Goal: Task Accomplishment & Management: Manage account settings

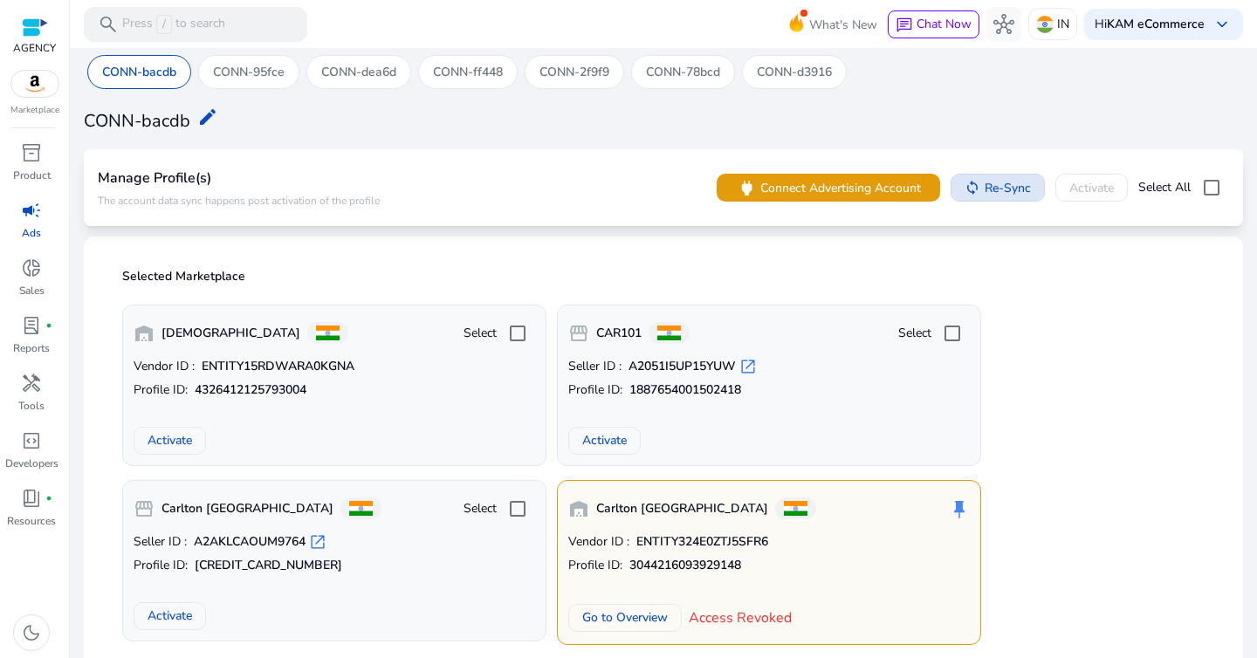
click at [995, 188] on span "Re-Sync" at bounding box center [1008, 188] width 46 height 18
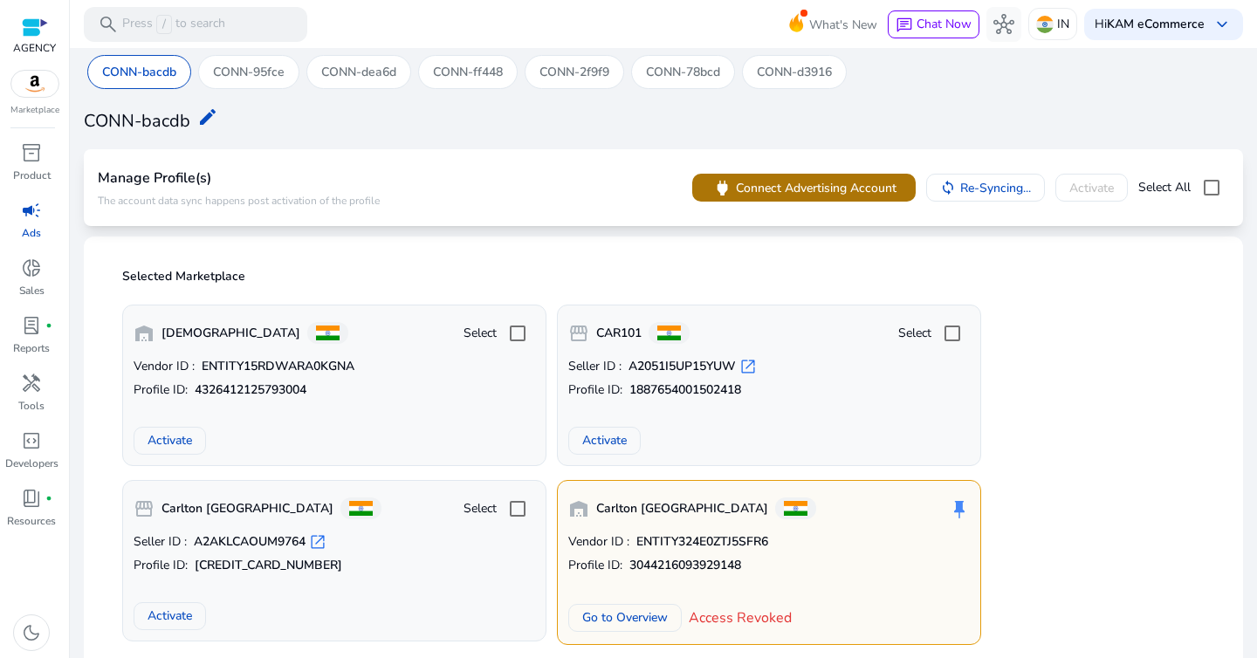
click at [816, 183] on span "Connect Advertising Account" at bounding box center [816, 188] width 161 height 18
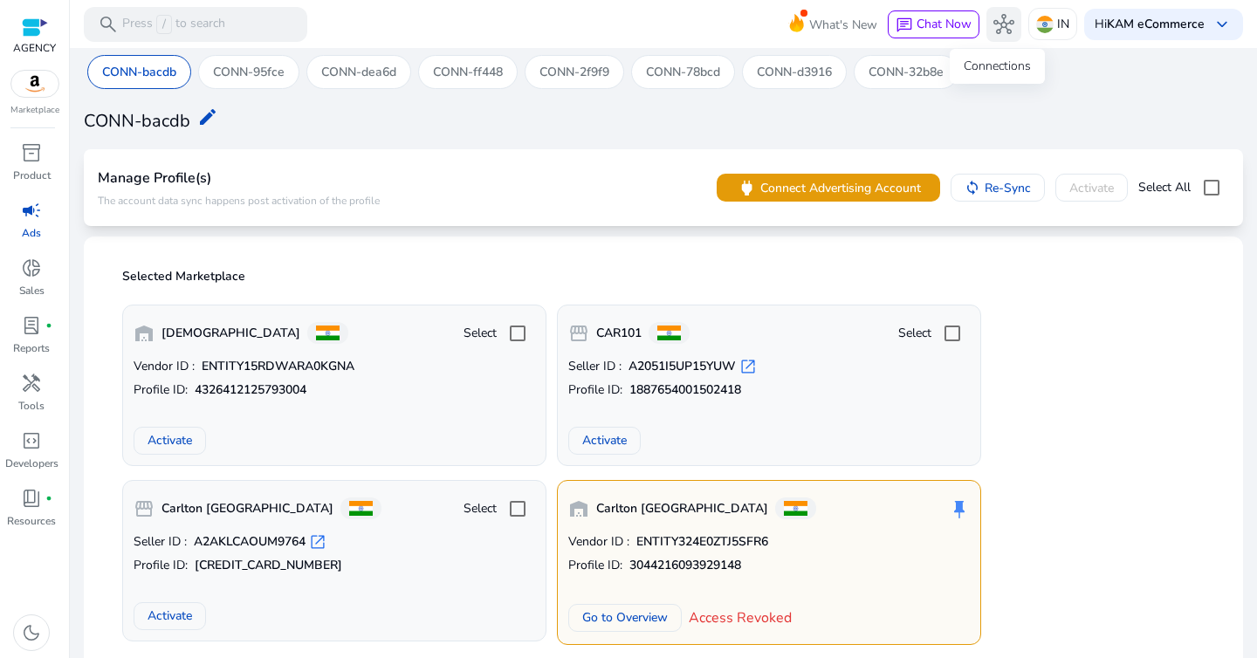
click at [1000, 25] on span "hub" at bounding box center [1003, 24] width 21 height 21
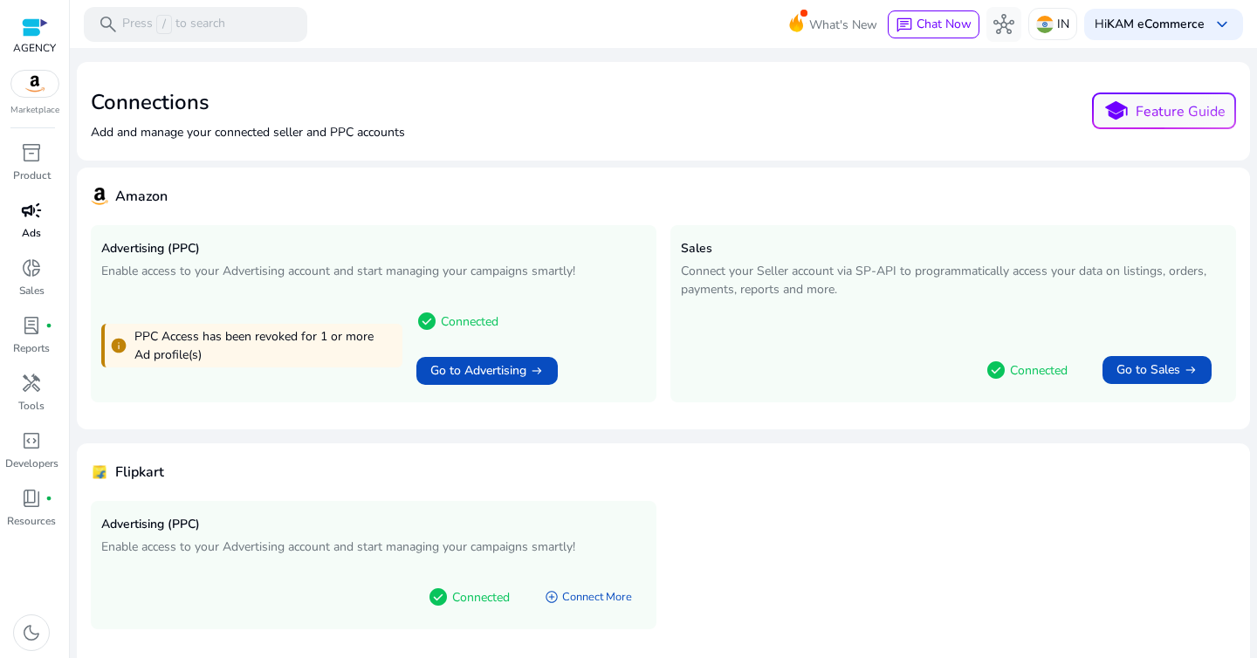
click at [38, 238] on p "Ads" at bounding box center [31, 233] width 19 height 16
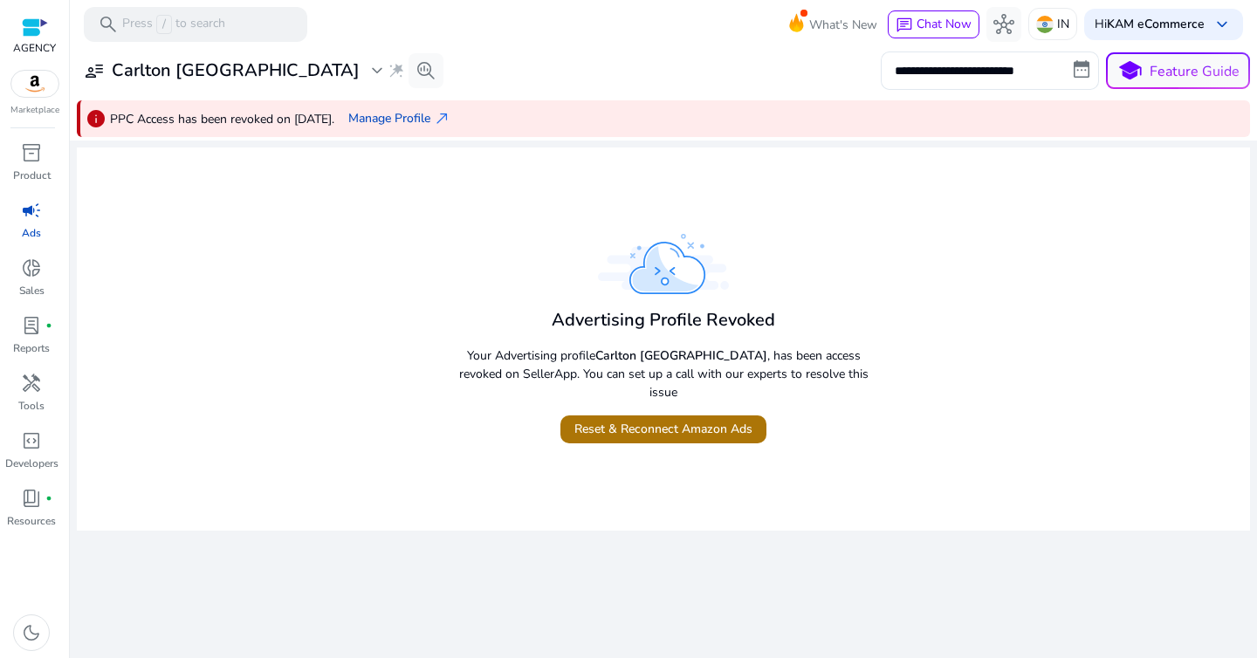
click at [663, 423] on span "Reset & Reconnect Amazon Ads" at bounding box center [663, 429] width 178 height 18
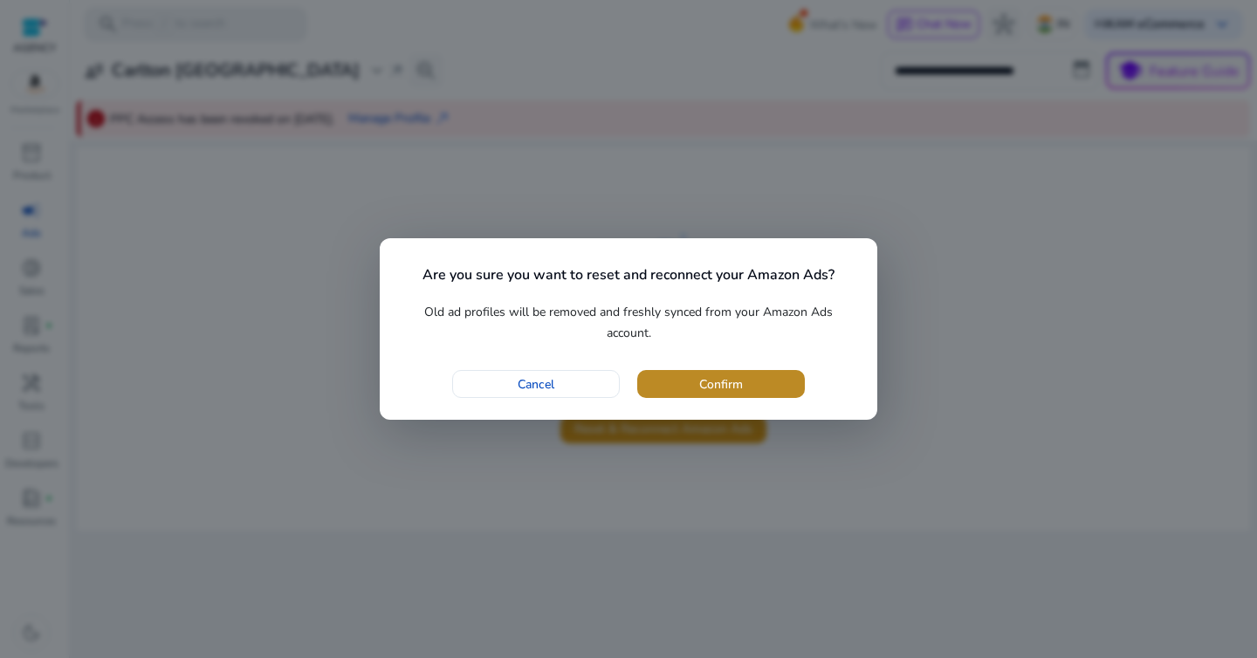
click at [739, 384] on span "Confirm" at bounding box center [721, 384] width 44 height 18
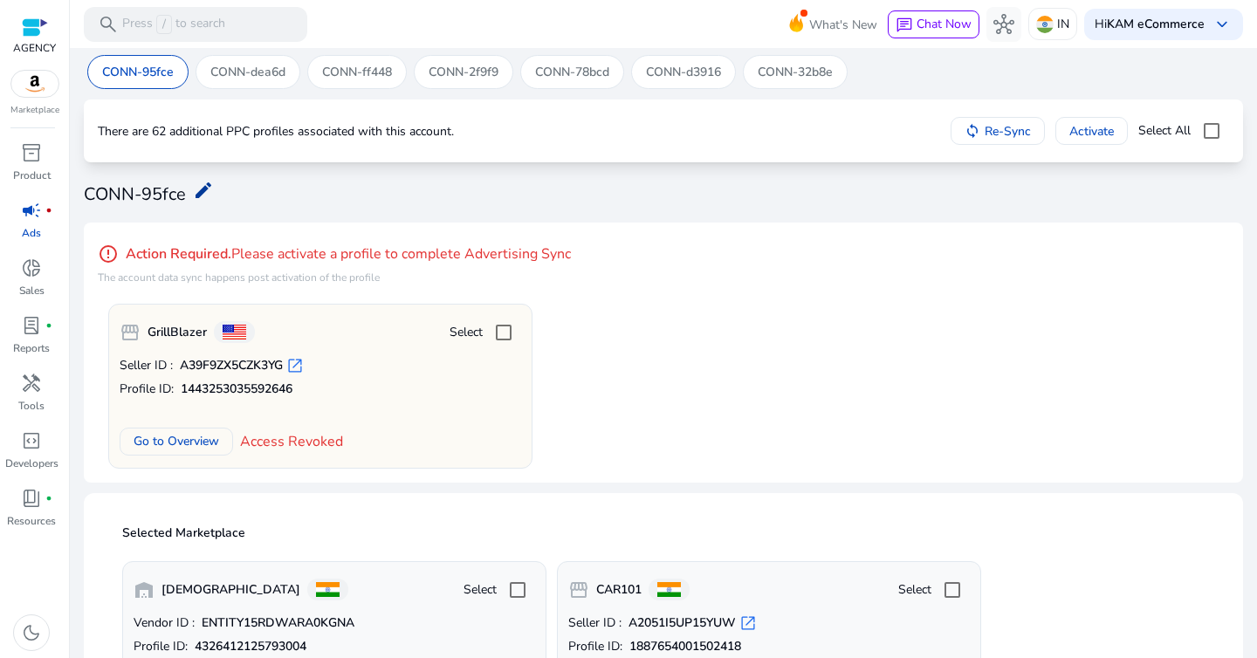
click at [209, 190] on mat-icon "edit" at bounding box center [203, 190] width 21 height 21
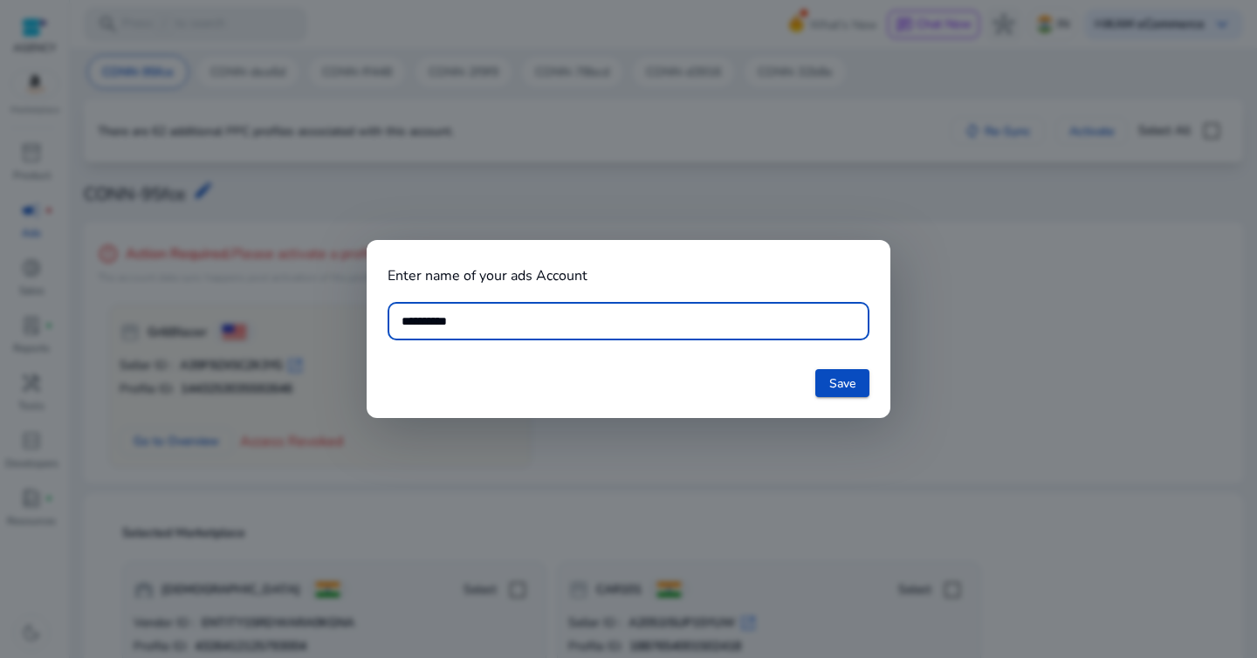
click at [749, 209] on div at bounding box center [628, 329] width 1257 height 658
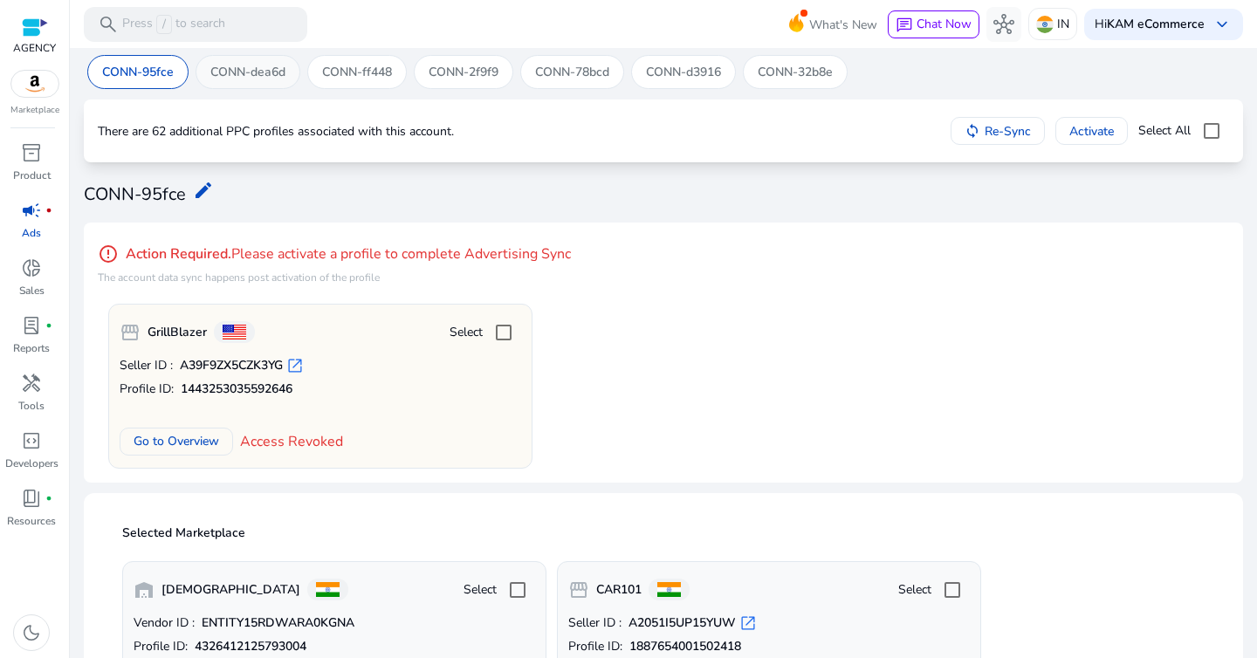
click at [246, 81] on div "CONN-dea6d" at bounding box center [248, 72] width 105 height 34
click at [210, 189] on mat-icon "edit" at bounding box center [209, 190] width 21 height 21
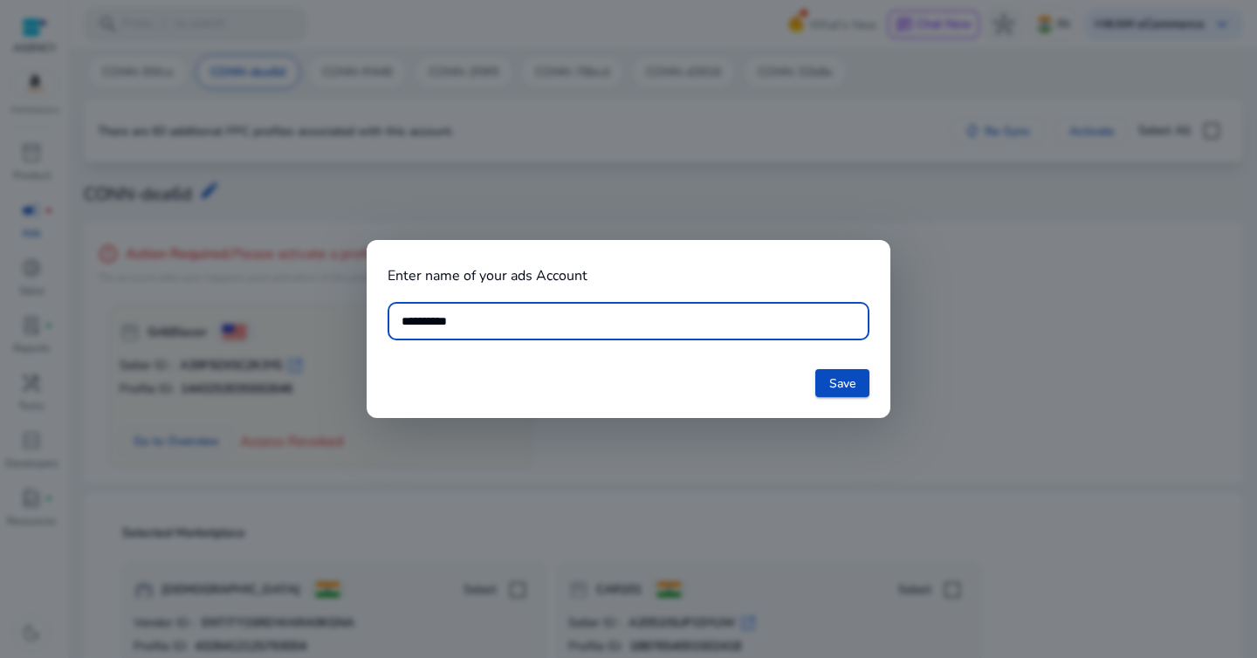
click at [686, 217] on div at bounding box center [628, 329] width 1257 height 658
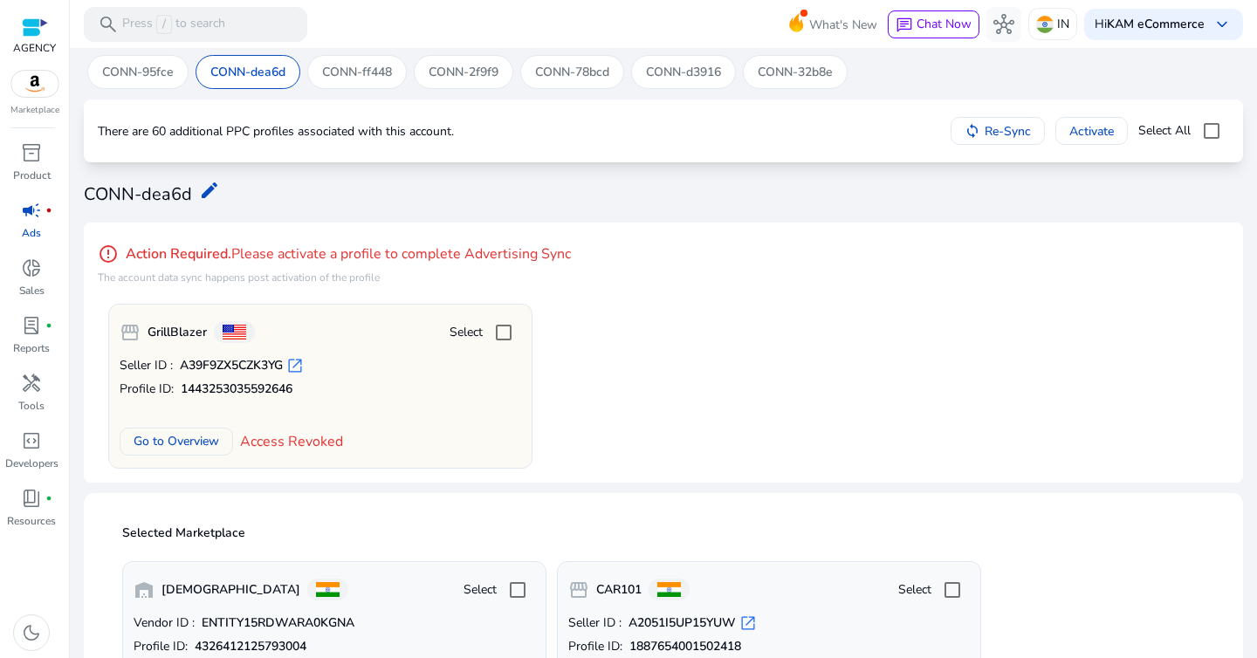
click at [141, 76] on p "CONN-95fce" at bounding box center [138, 72] width 72 height 18
click at [198, 190] on mat-icon "edit" at bounding box center [203, 190] width 21 height 21
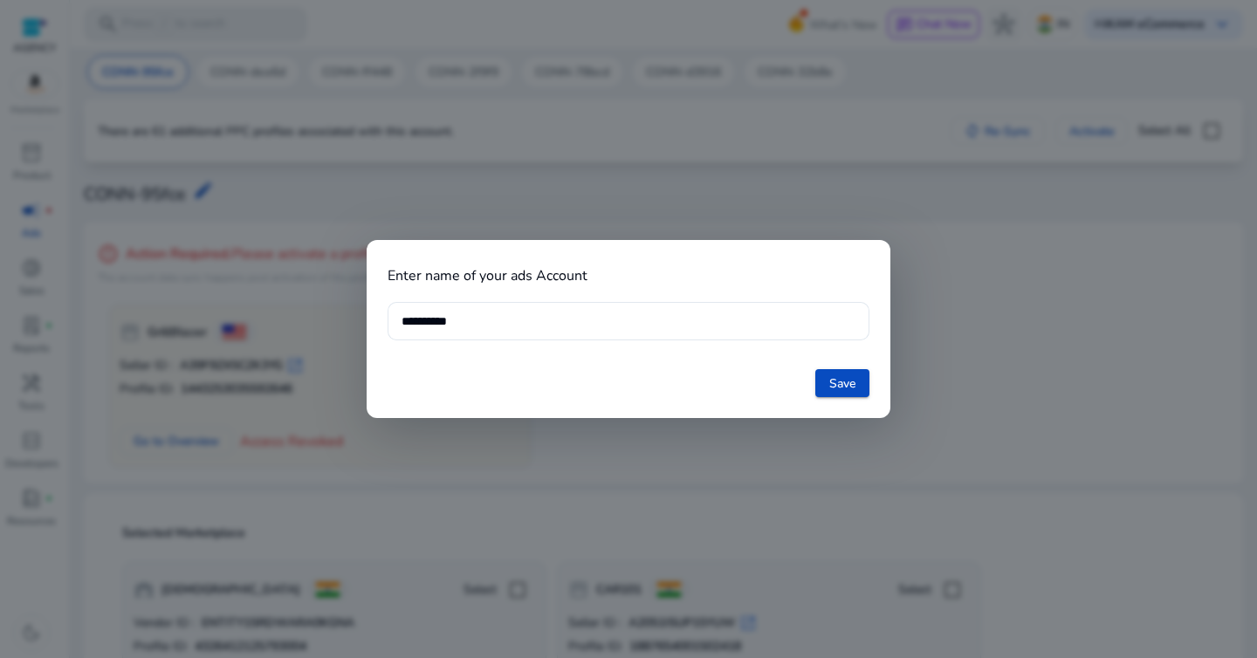
click at [964, 353] on div at bounding box center [628, 329] width 1257 height 658
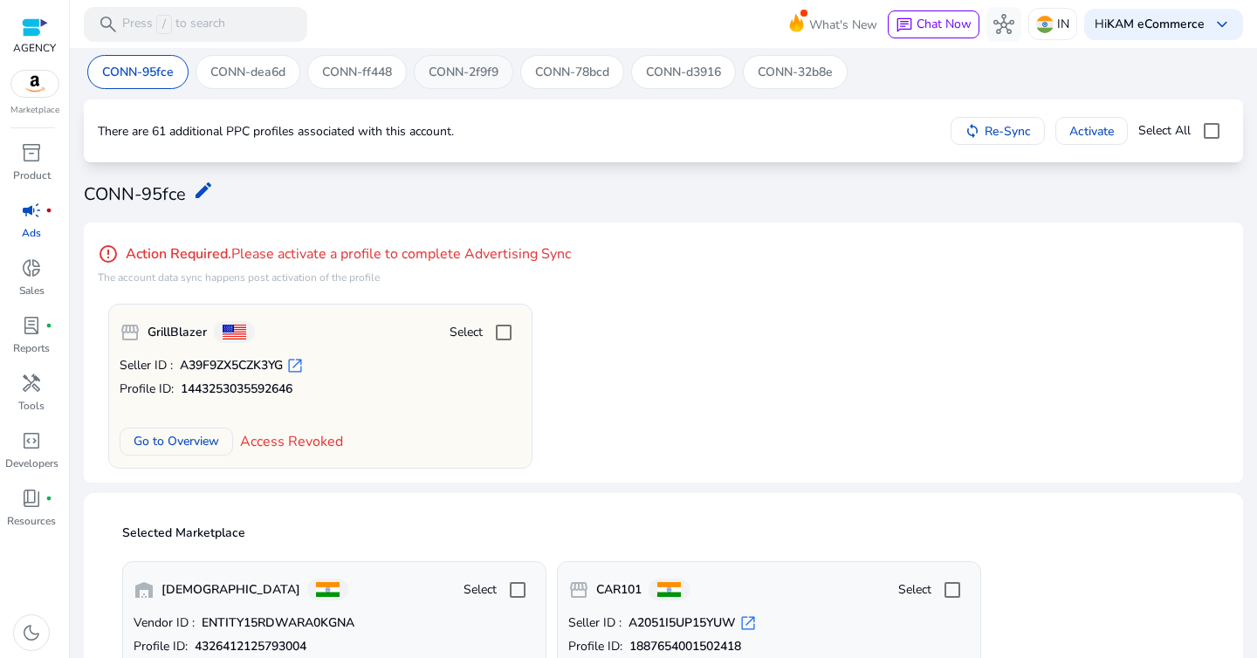
click at [469, 68] on p "CONN-2f9f9" at bounding box center [464, 72] width 70 height 18
click at [32, 214] on span "campaign" at bounding box center [31, 210] width 21 height 21
click at [29, 156] on span "inventory_2" at bounding box center [31, 152] width 21 height 21
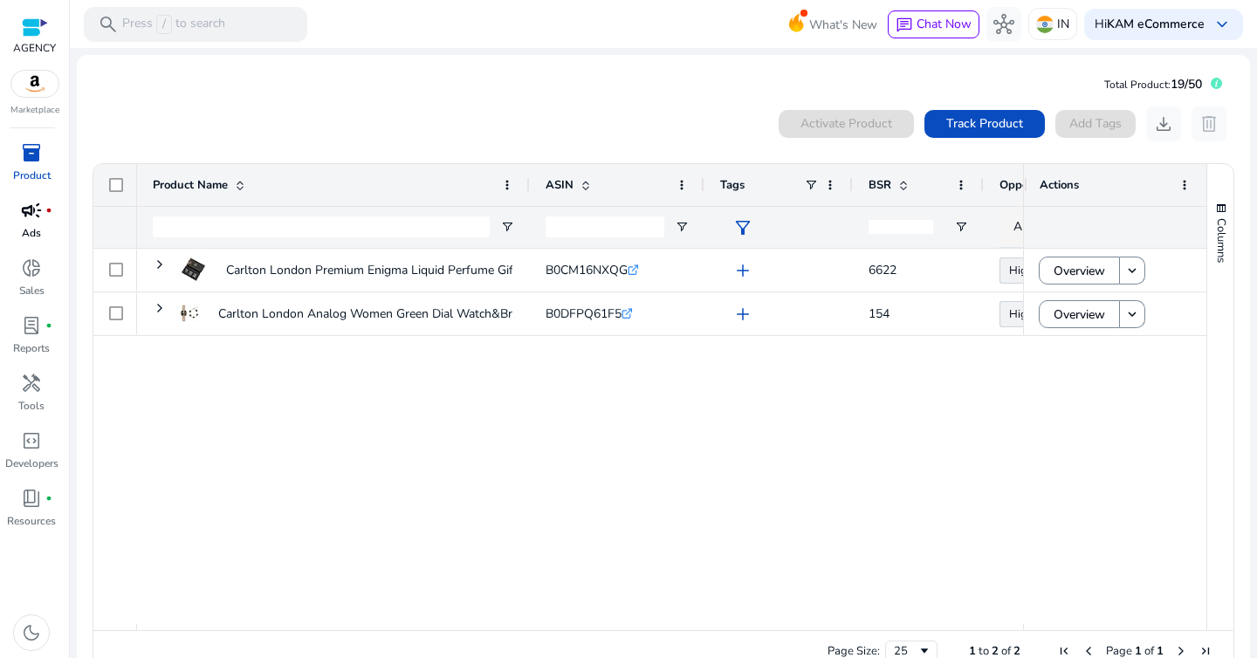
click at [33, 214] on span "campaign" at bounding box center [31, 210] width 21 height 21
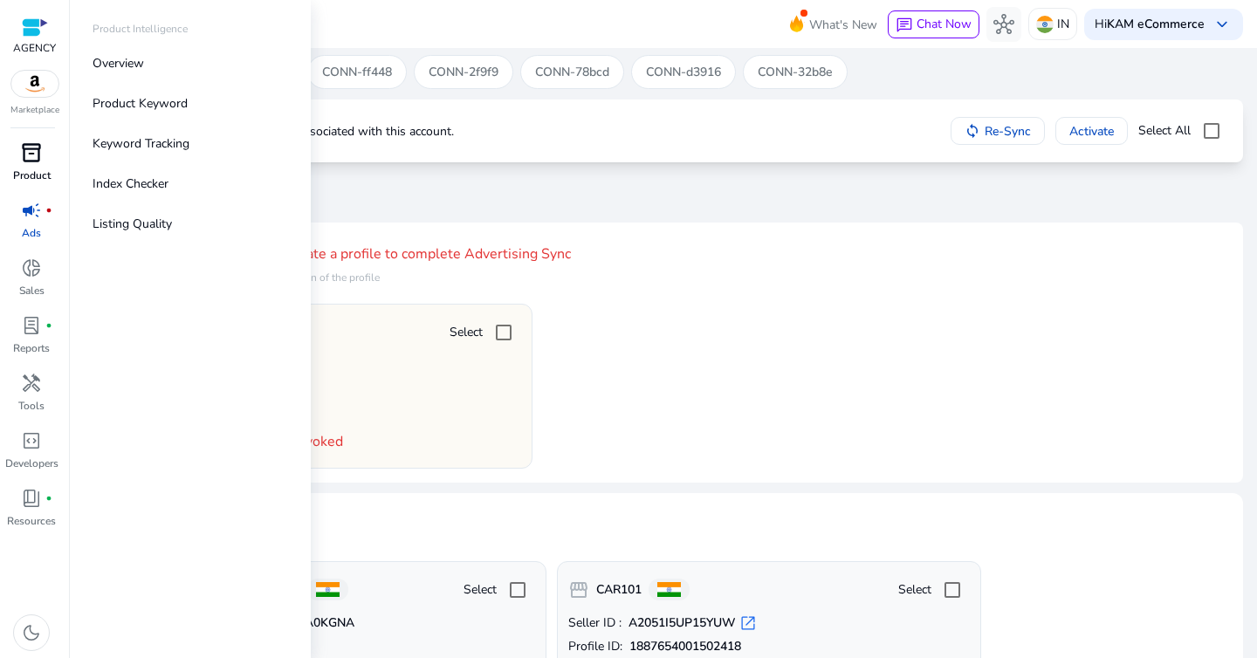
click at [38, 146] on span "inventory_2" at bounding box center [31, 152] width 21 height 21
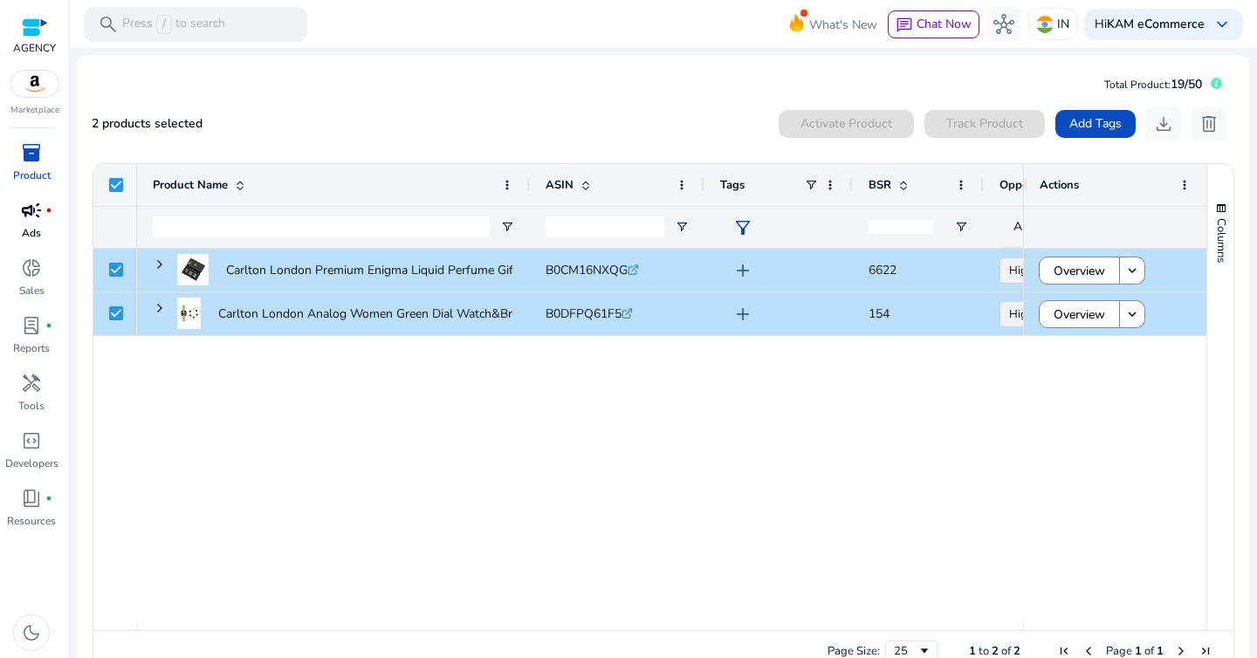
click at [407, 488] on div "Carlton London Premium Enigma Liquid Perfume Gift Set For Men... B0CM16NXQG .st…" at bounding box center [580, 436] width 886 height 375
click at [542, 439] on div "Carlton London Premium Enigma Liquid Perfume Gift Set For Men... B0CM16NXQG .st…" at bounding box center [580, 436] width 886 height 375
click at [33, 218] on span "campaign" at bounding box center [31, 210] width 21 height 21
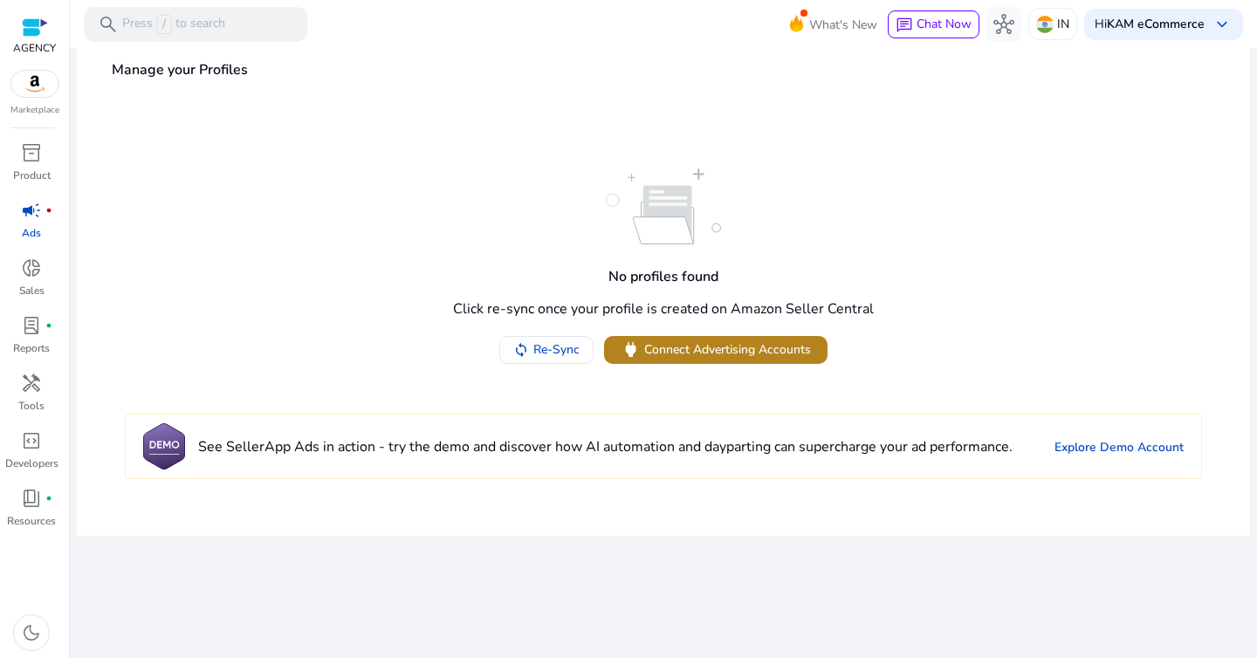
click at [755, 354] on span "Connect Advertising Accounts" at bounding box center [727, 349] width 167 height 18
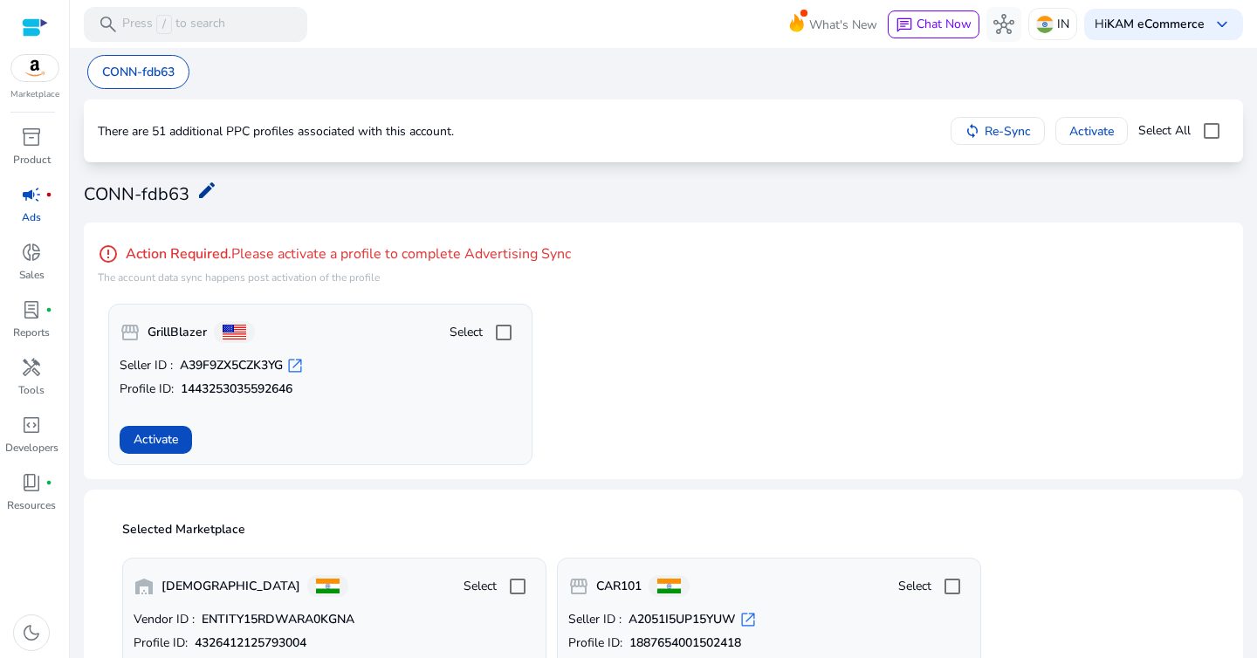
click at [202, 189] on mat-icon "edit" at bounding box center [206, 190] width 21 height 21
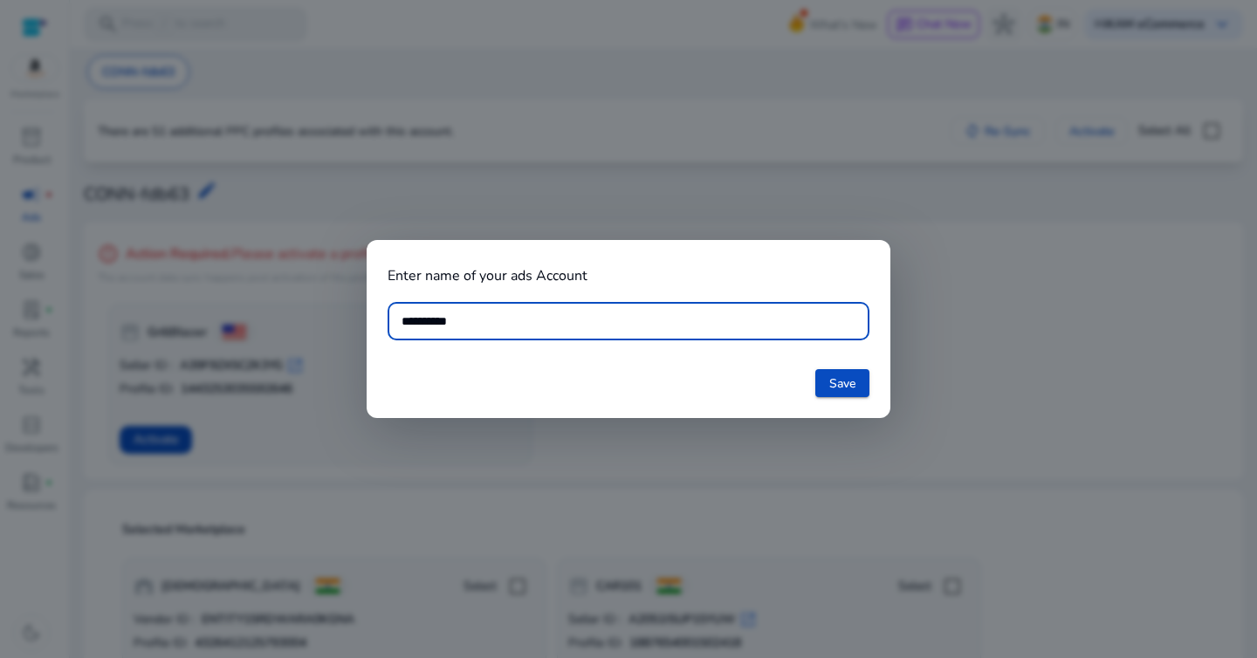
click at [471, 317] on input "**********" at bounding box center [629, 321] width 454 height 19
type input "*******"
click at [856, 395] on span at bounding box center [842, 383] width 54 height 42
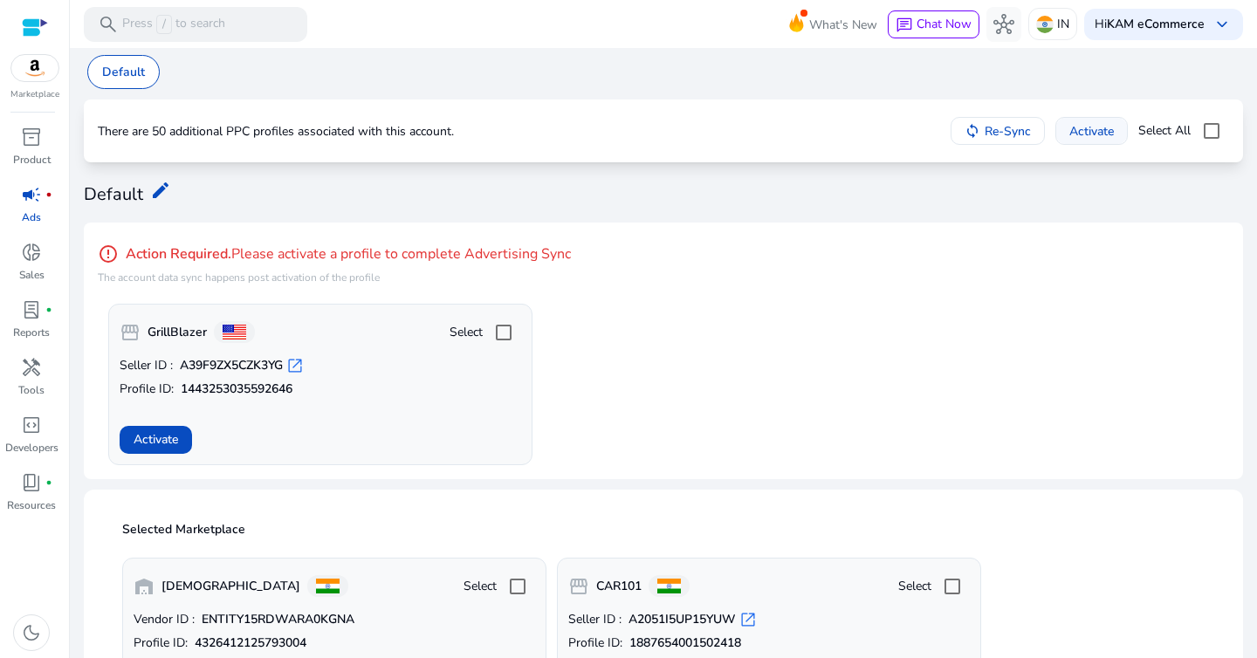
click at [1078, 130] on span "Activate" at bounding box center [1091, 131] width 45 height 18
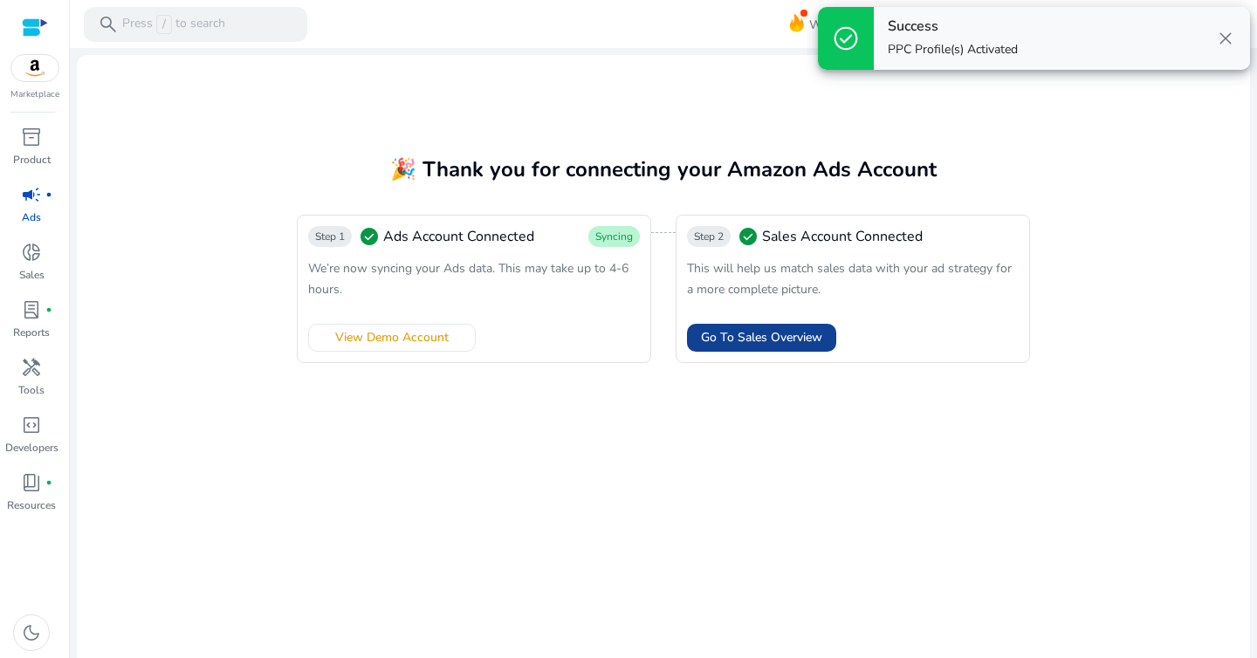
click at [776, 340] on span "Go To Sales Overview" at bounding box center [761, 337] width 121 height 18
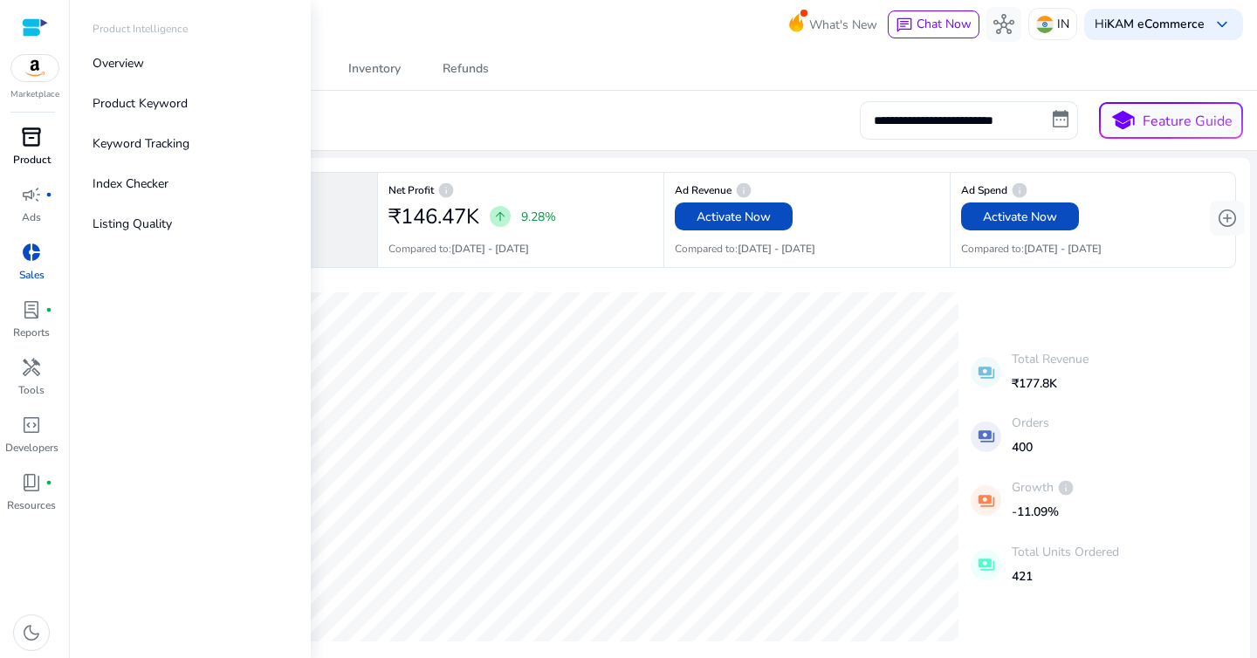
click at [44, 154] on p "Product" at bounding box center [32, 160] width 38 height 16
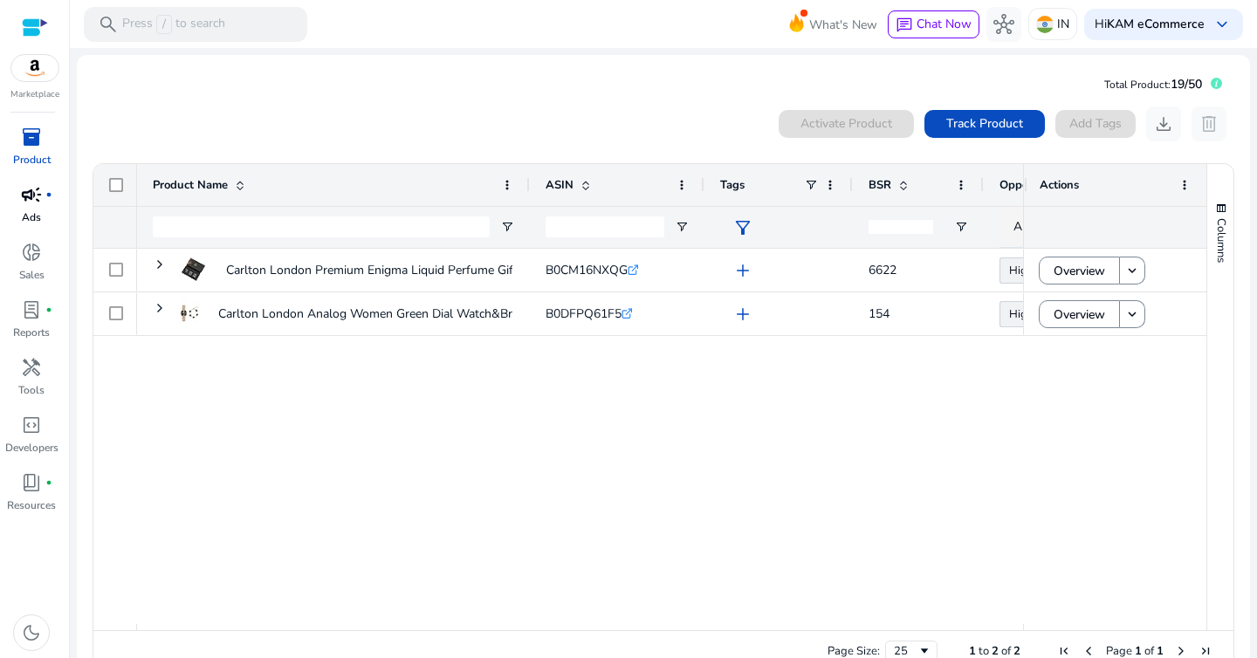
click at [25, 198] on span "campaign" at bounding box center [31, 194] width 21 height 21
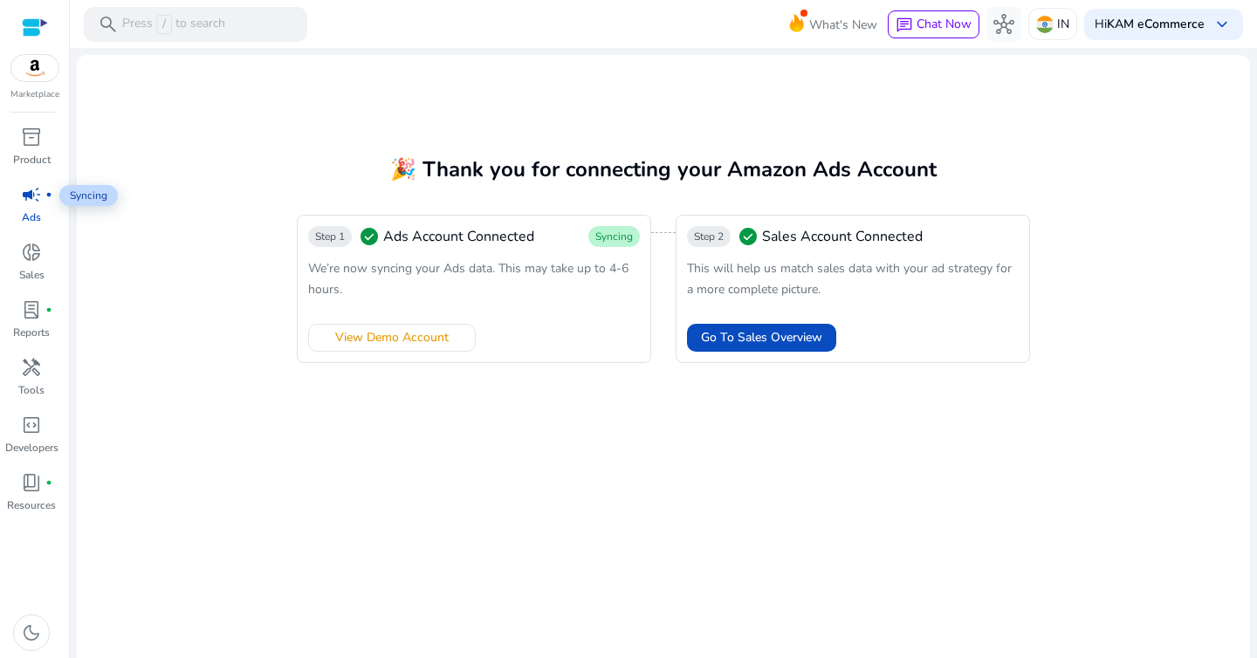
click at [37, 197] on span "campaign" at bounding box center [31, 194] width 21 height 21
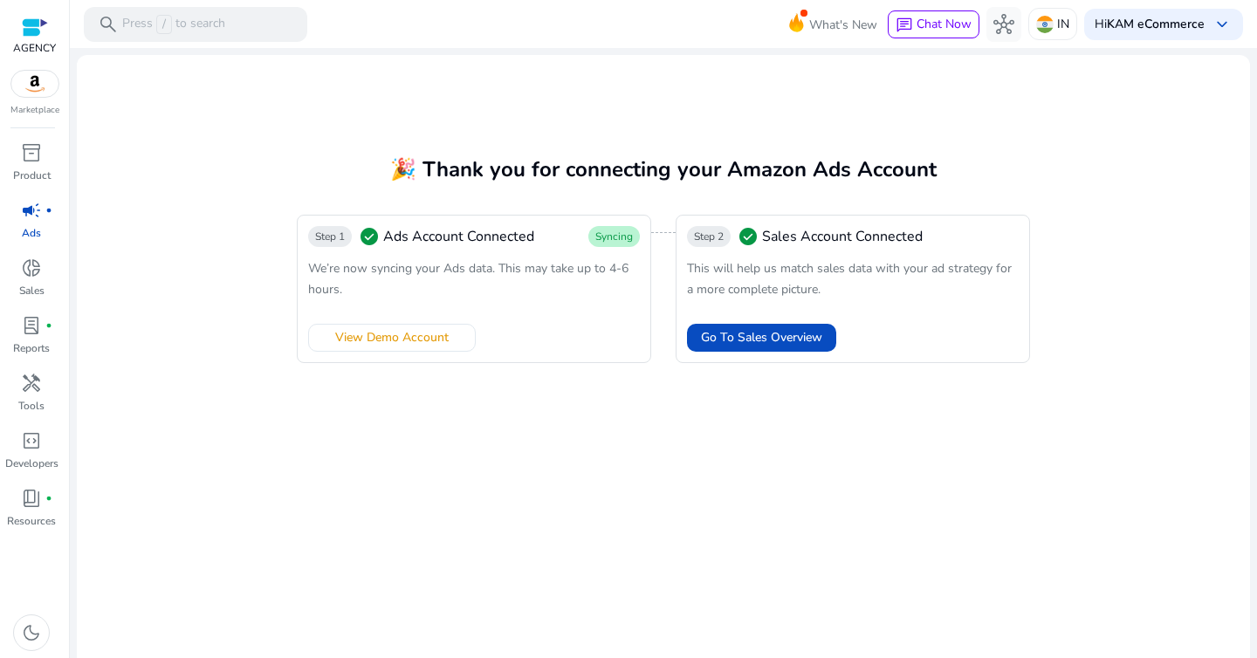
click at [44, 217] on div "campaign fiber_manual_record" at bounding box center [31, 210] width 49 height 28
click at [33, 161] on span "inventory_2" at bounding box center [31, 152] width 21 height 21
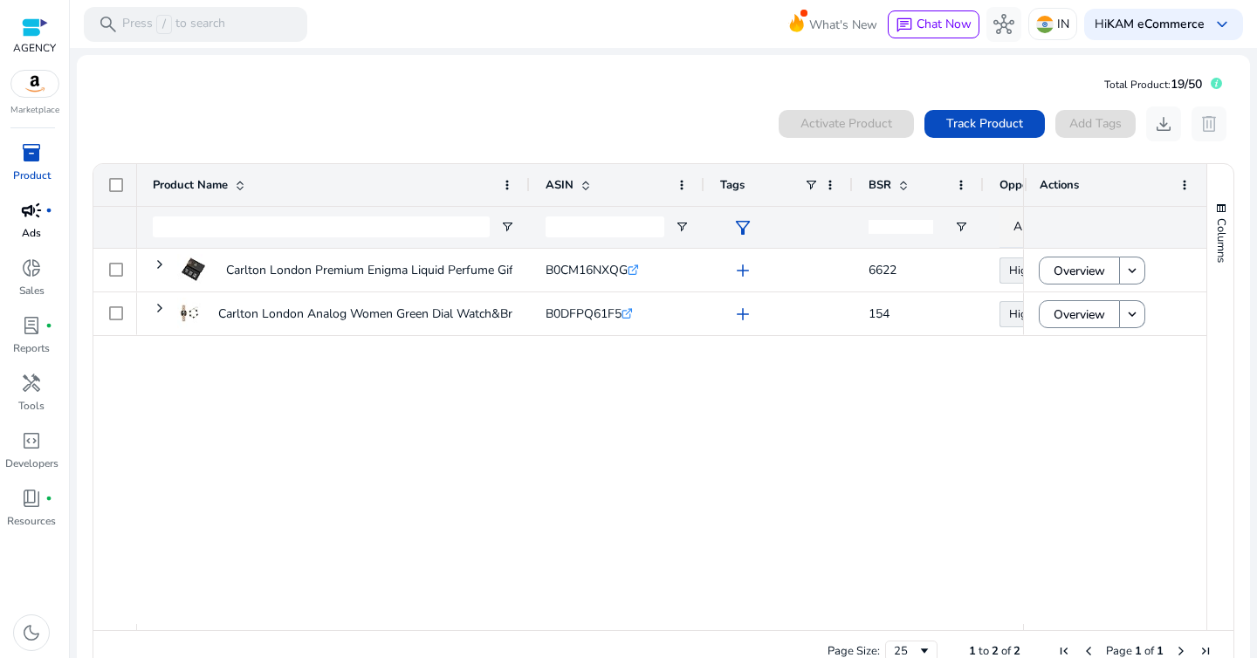
click at [34, 214] on span "campaign" at bounding box center [31, 210] width 21 height 21
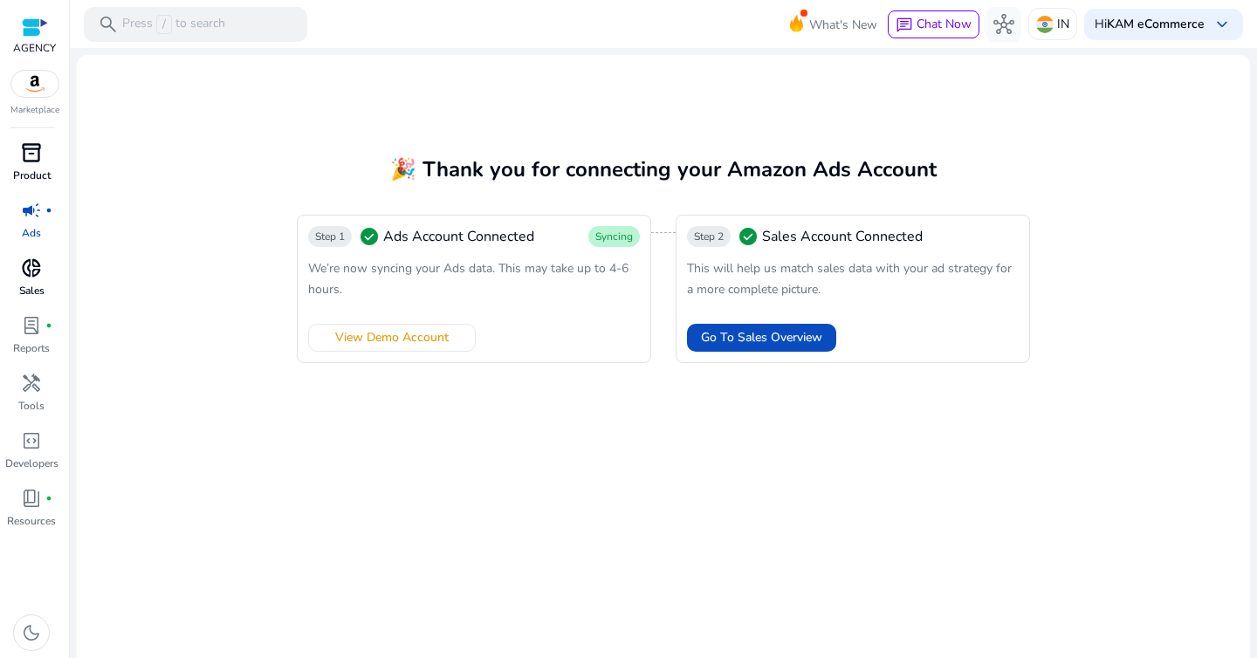
click at [24, 265] on span "donut_small" at bounding box center [31, 268] width 21 height 21
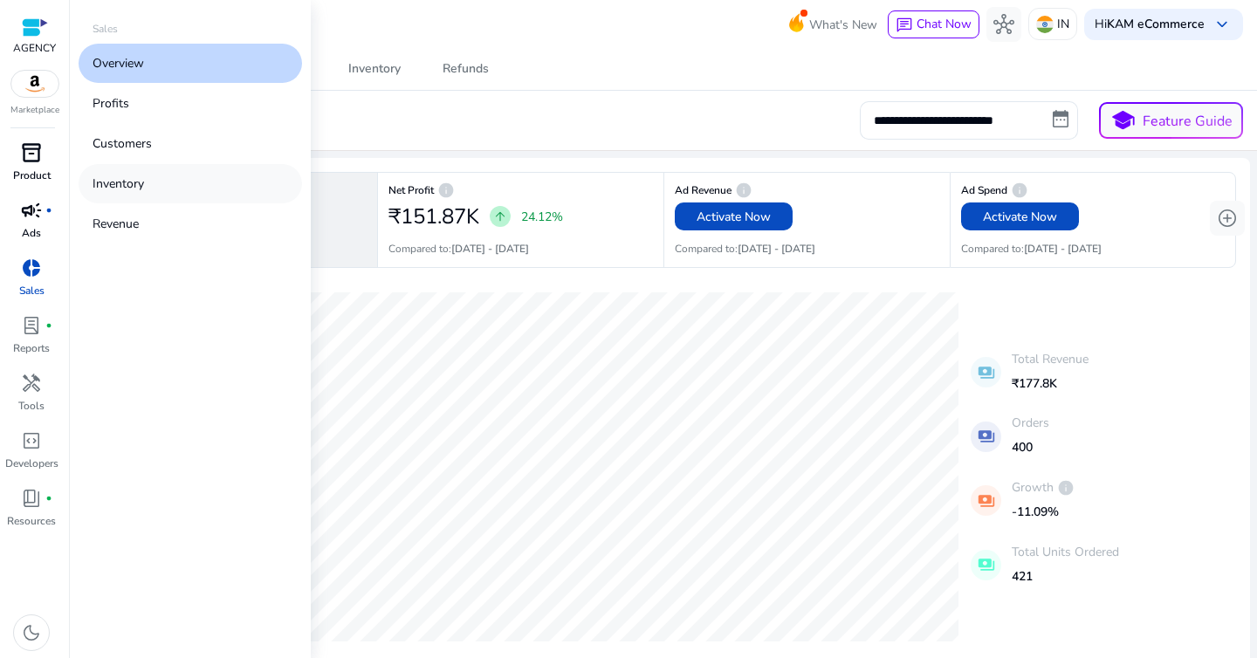
click at [147, 174] on link "Inventory" at bounding box center [190, 183] width 223 height 39
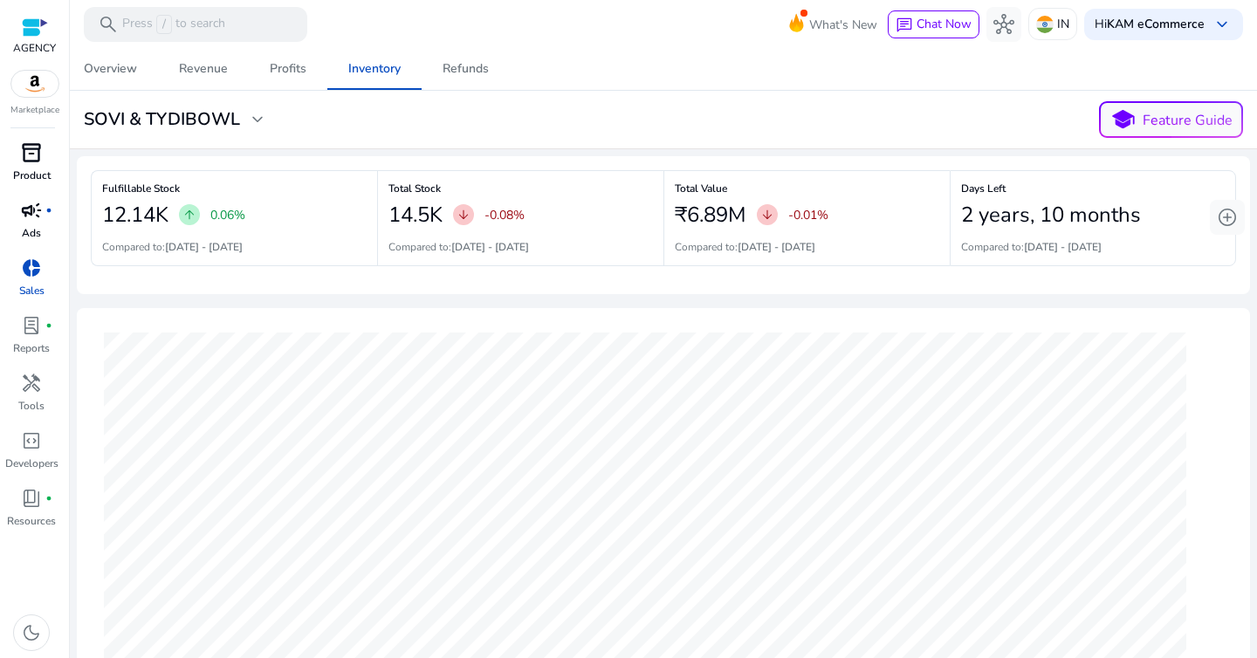
click at [548, 123] on div "**********" at bounding box center [663, 119] width 1173 height 37
click at [219, 134] on div "**********" at bounding box center [663, 119] width 1173 height 37
click at [257, 109] on span "expand_more" at bounding box center [257, 119] width 21 height 21
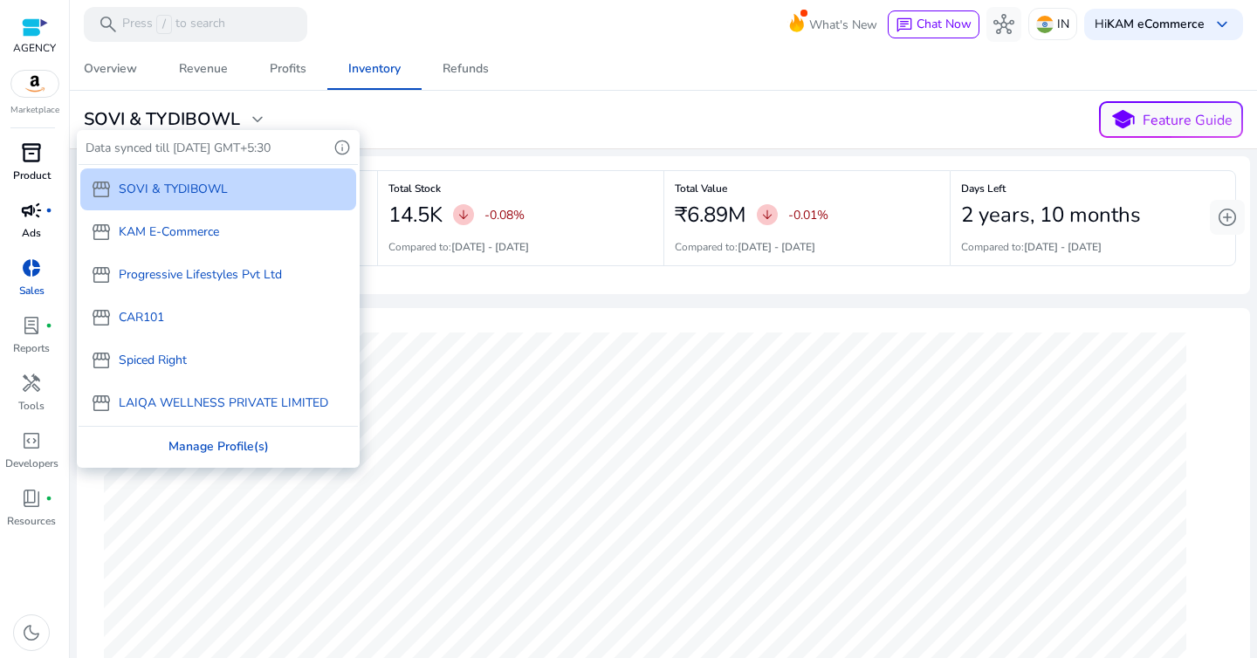
click at [202, 442] on div "Manage Profile(s)" at bounding box center [218, 446] width 279 height 39
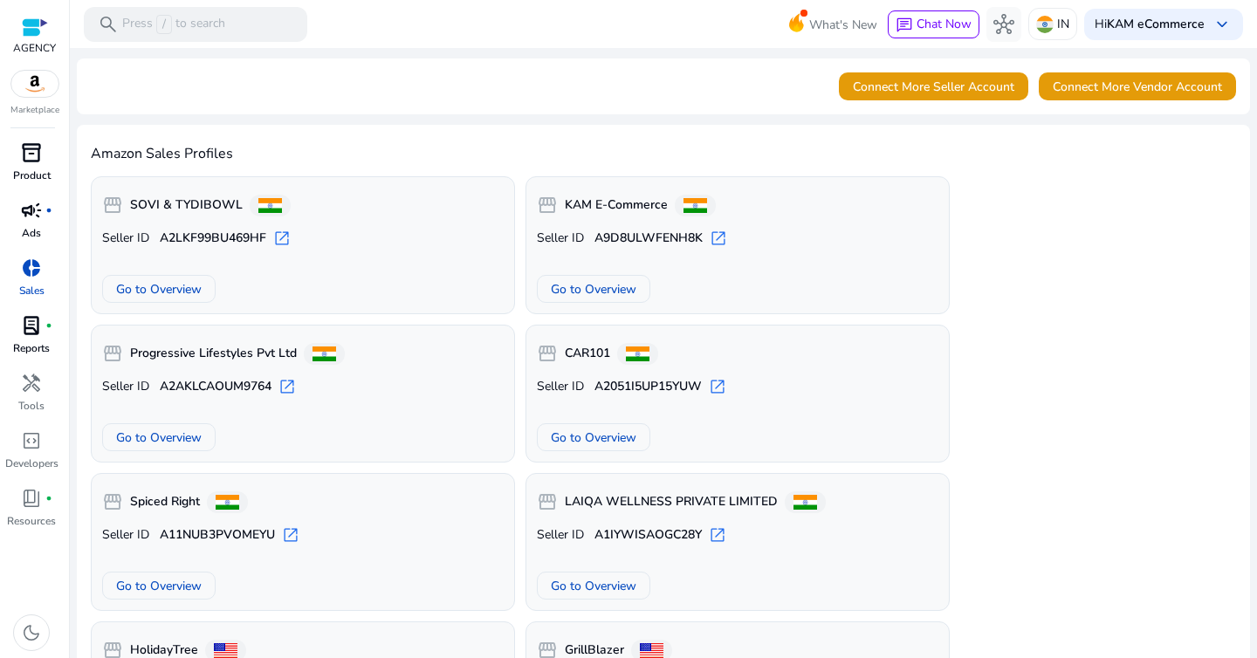
click at [31, 357] on link "lab_profile fiber_manual_record Reports" at bounding box center [31, 341] width 63 height 58
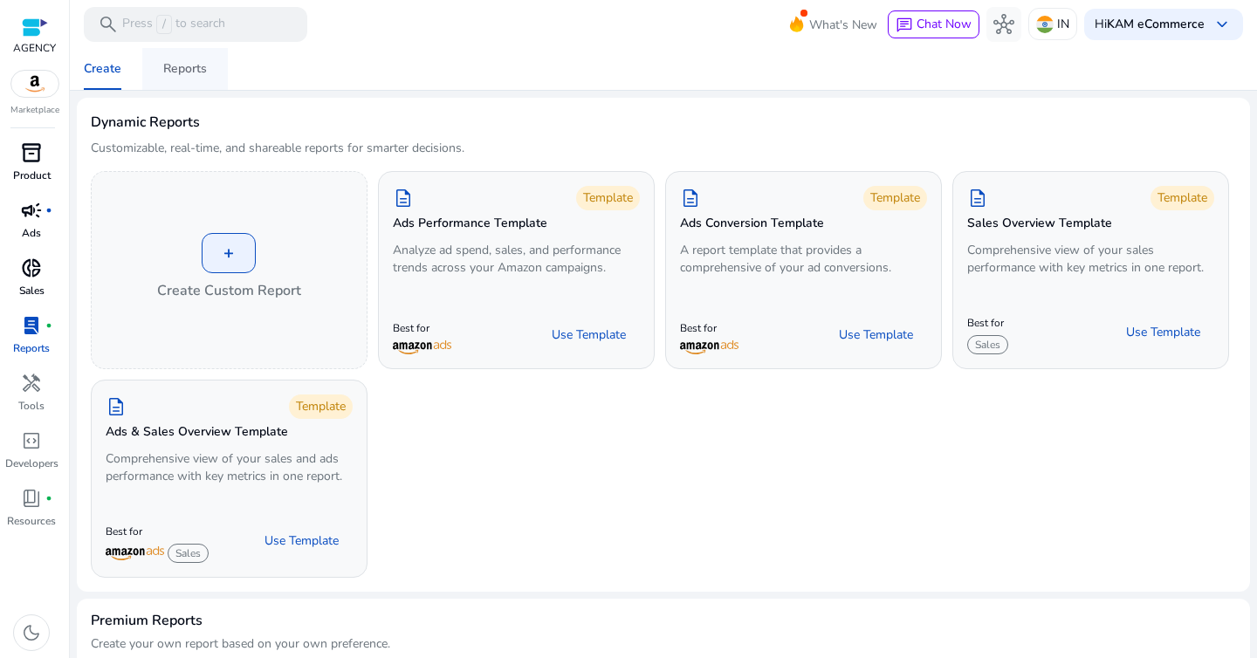
click at [186, 70] on div "Reports" at bounding box center [185, 69] width 44 height 12
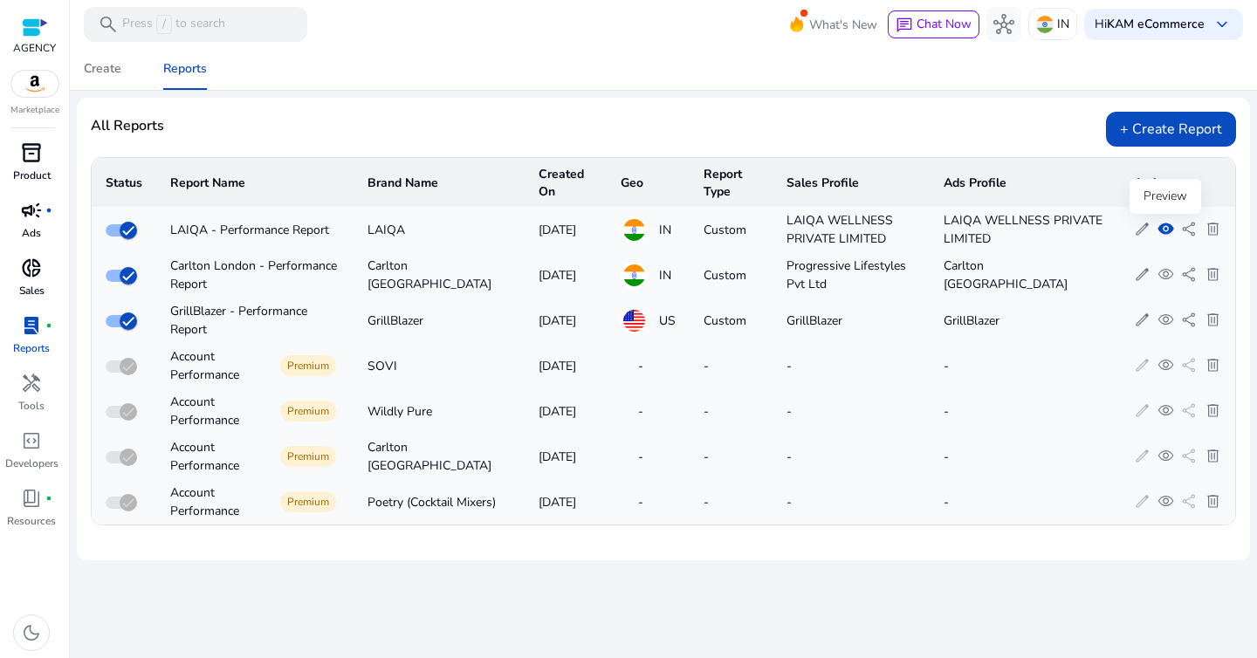
click at [1169, 225] on span "visibility" at bounding box center [1166, 229] width 17 height 17
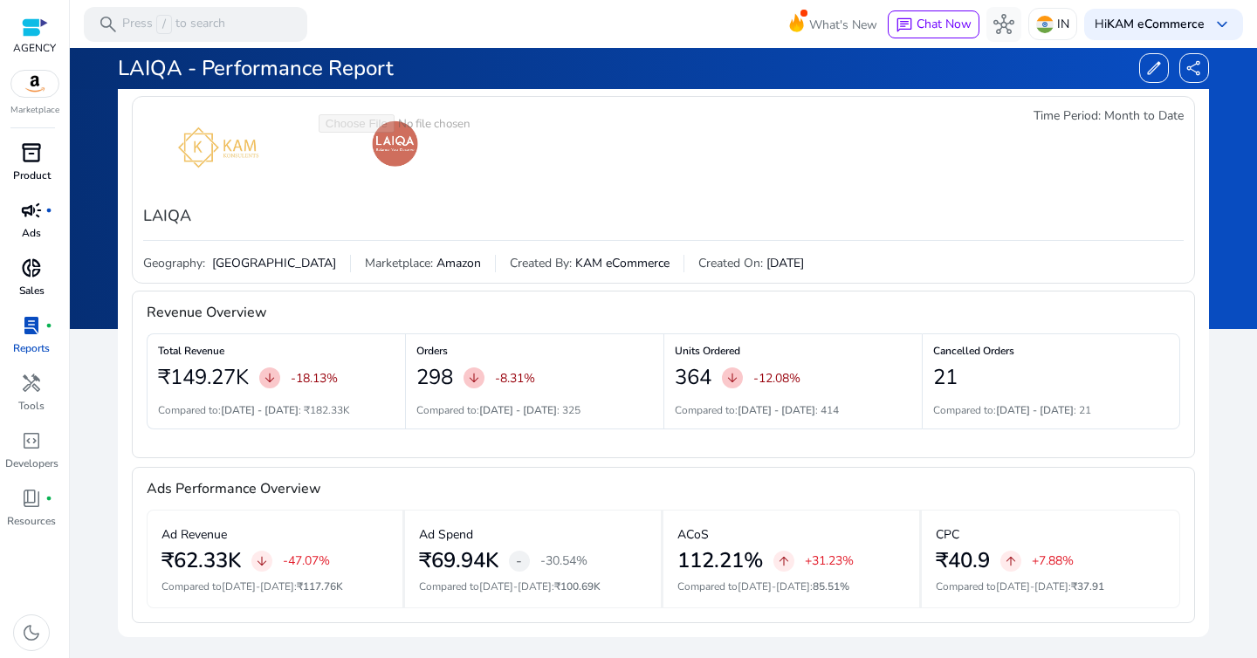
scroll to position [159, 0]
